Goal: Task Accomplishment & Management: Complete application form

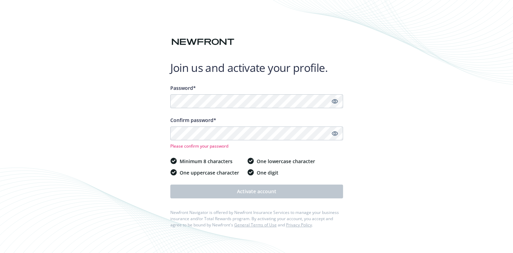
click at [338, 100] on link "Show password" at bounding box center [335, 101] width 8 height 8
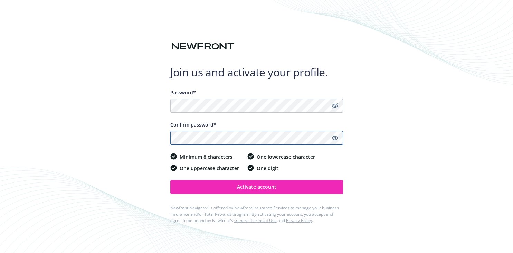
click at [170, 180] on button "Activate account" at bounding box center [256, 187] width 173 height 14
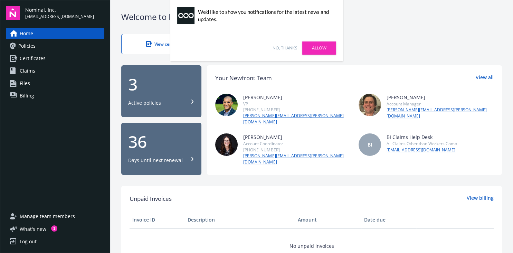
click at [294, 47] on link "No, thanks" at bounding box center [285, 48] width 25 height 6
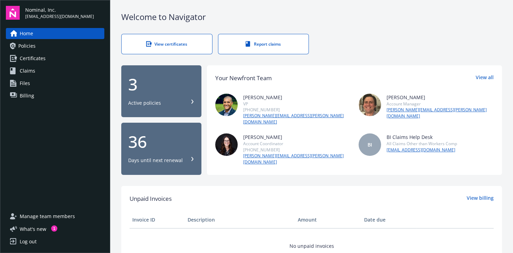
click at [194, 94] on div "3 Active policies" at bounding box center [161, 91] width 66 height 30
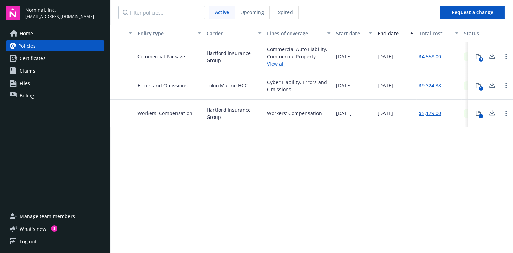
scroll to position [0, 58]
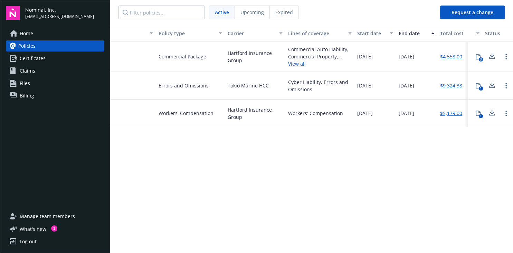
click at [297, 64] on link "View all" at bounding box center [320, 63] width 64 height 7
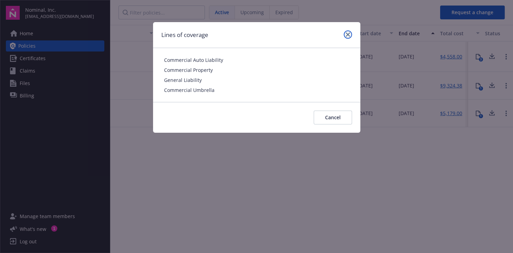
click at [347, 36] on icon "close" at bounding box center [348, 34] width 4 height 4
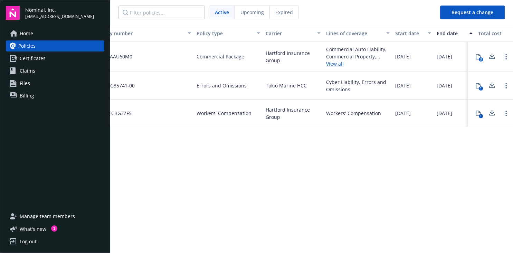
scroll to position [0, 20]
click at [235, 56] on span "Commercial Package" at bounding box center [221, 56] width 48 height 7
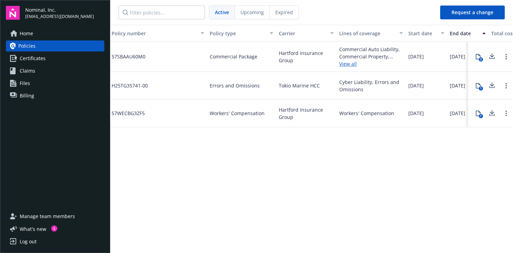
scroll to position [0, 0]
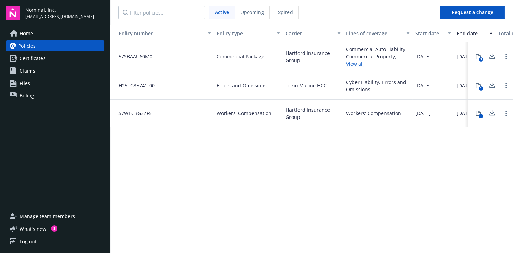
click at [138, 56] on span "57SBAAU60M0" at bounding box center [132, 56] width 39 height 7
click at [24, 85] on span "Files" at bounding box center [25, 83] width 10 height 11
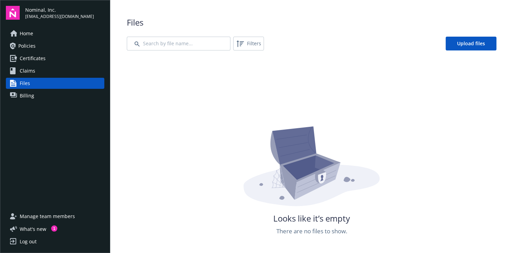
click at [28, 30] on span "Home" at bounding box center [26, 33] width 13 height 11
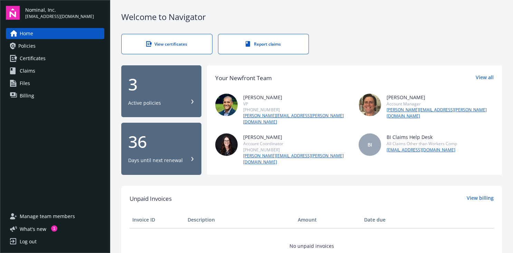
click at [193, 45] on div "View certificates" at bounding box center [166, 44] width 63 height 6
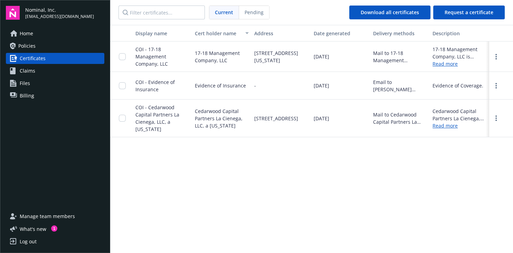
click at [49, 44] on link "Policies" at bounding box center [55, 45] width 98 height 11
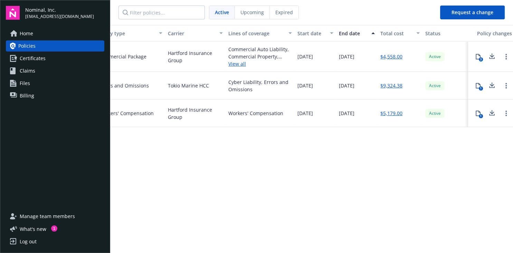
scroll to position [0, 167]
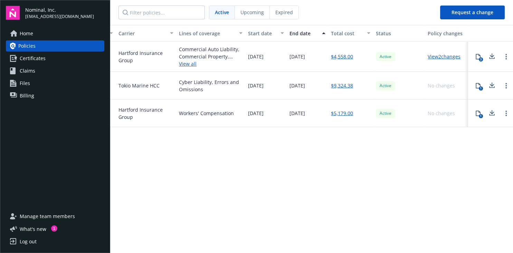
click at [479, 57] on icon at bounding box center [479, 57] width 6 height 6
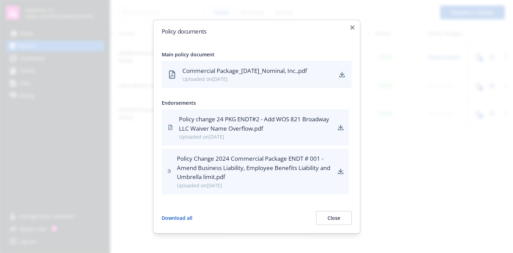
click at [297, 76] on div "Uploaded on 09/10/2024" at bounding box center [257, 78] width 150 height 7
click at [290, 78] on div "Uploaded on 09/10/2024" at bounding box center [257, 78] width 150 height 7
click at [286, 69] on div "Commercial Package_10-17-2024_Nominal, Inc..pdf" at bounding box center [257, 70] width 150 height 9
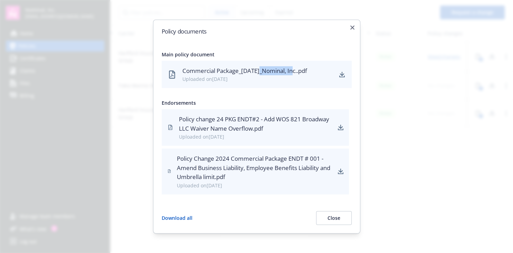
click at [286, 69] on div "Commercial Package_10-17-2024_Nominal, Inc..pdf" at bounding box center [257, 70] width 150 height 9
click at [342, 75] on icon "download" at bounding box center [342, 74] width 4 height 4
click at [354, 26] on icon "button" at bounding box center [352, 28] width 4 height 4
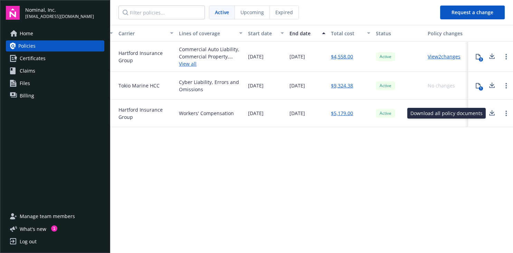
click at [491, 111] on icon at bounding box center [492, 113] width 8 height 9
click at [50, 101] on link "Billing" at bounding box center [55, 95] width 98 height 11
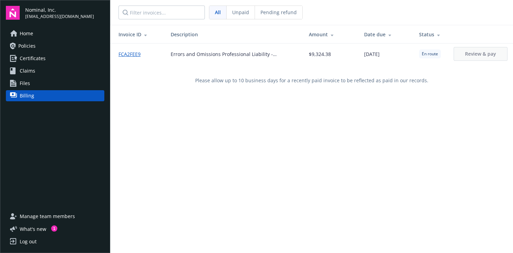
click at [43, 50] on link "Policies" at bounding box center [55, 45] width 98 height 11
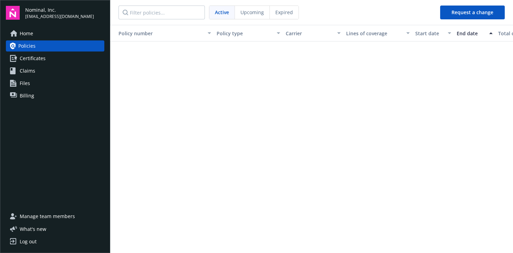
scroll to position [0, 167]
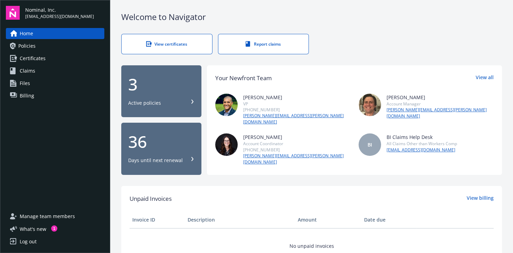
click at [389, 28] on div "Welcome to Navigator View certificates Report claims 3 Active policies 36 Days …" at bounding box center [311, 214] width 403 height 428
